Goal: Task Accomplishment & Management: Manage account settings

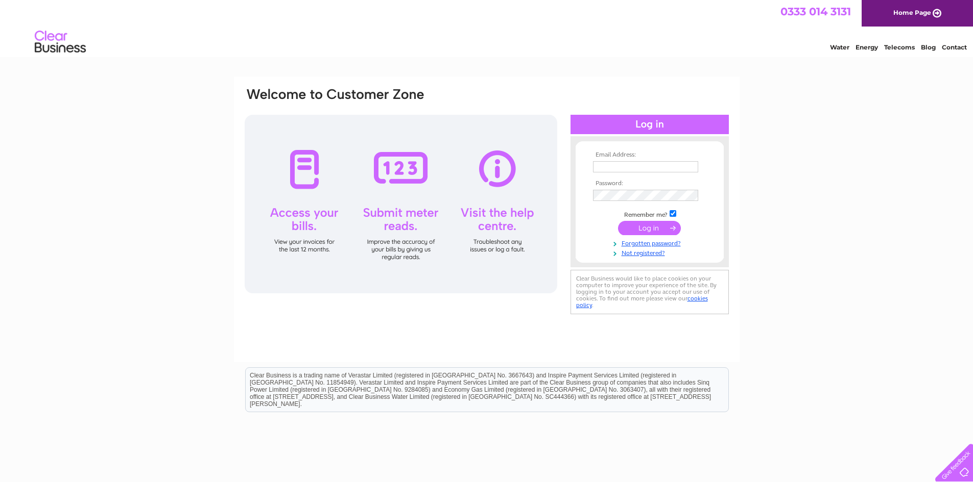
type input "[PERSON_NAME][EMAIL_ADDRESS][DOMAIN_NAME]"
click at [662, 232] on input "submit" at bounding box center [649, 228] width 63 height 14
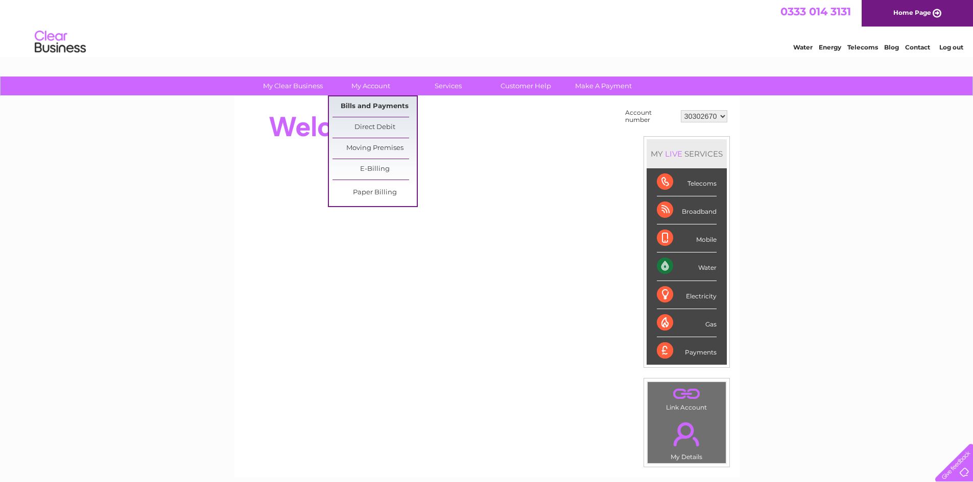
click at [366, 100] on link "Bills and Payments" at bounding box center [374, 106] width 84 height 20
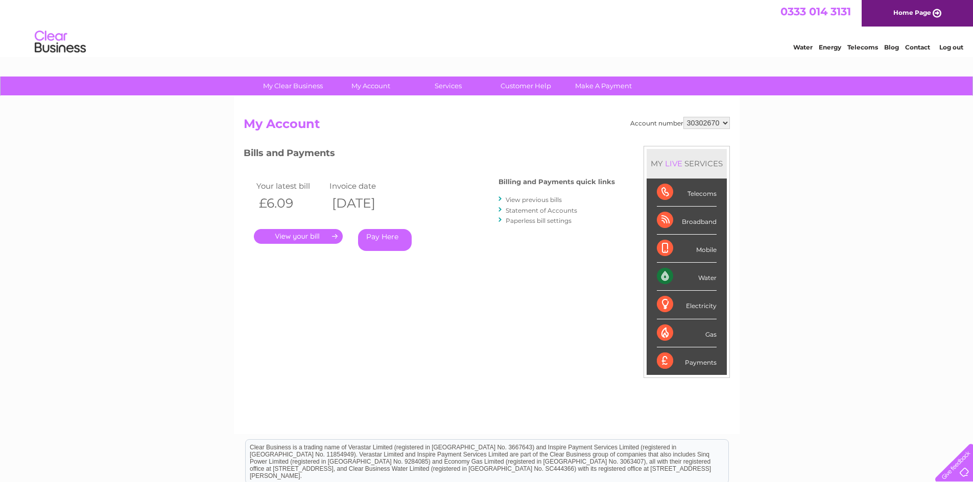
click at [316, 238] on link "." at bounding box center [298, 236] width 89 height 15
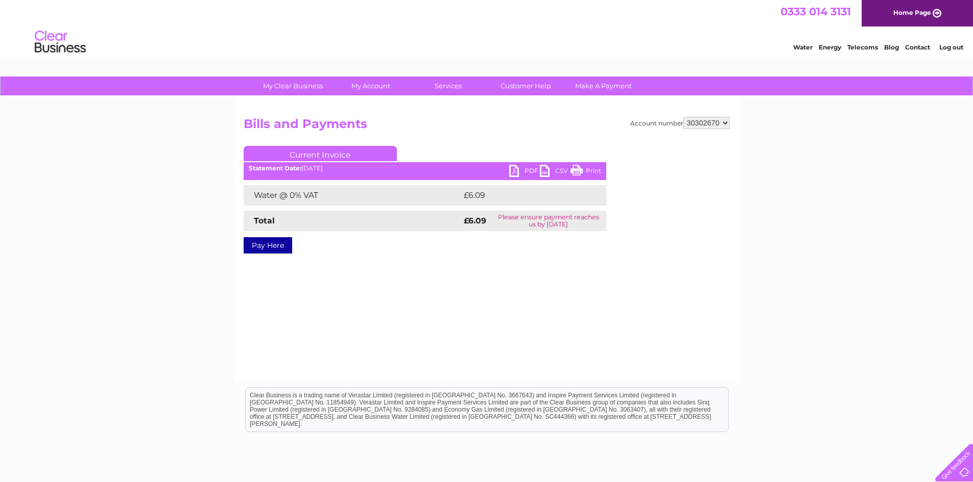
click at [524, 172] on link "PDF" at bounding box center [524, 172] width 31 height 15
click at [531, 170] on link "PDF" at bounding box center [524, 172] width 31 height 15
